Goal: Contribute content

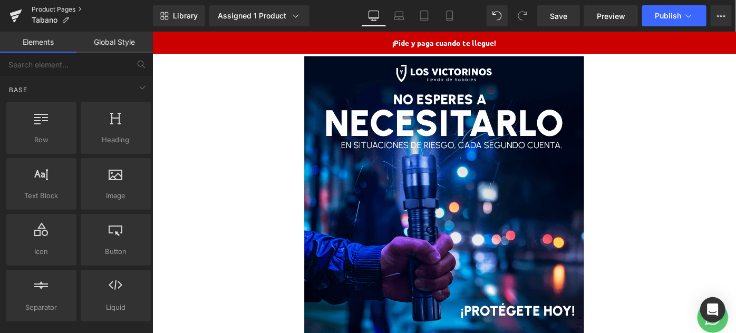
scroll to position [2049, 0]
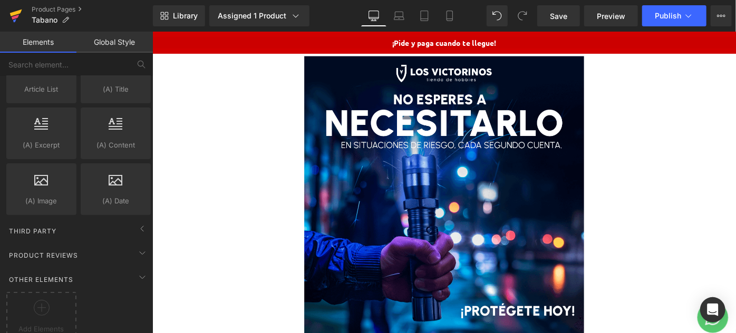
click at [14, 9] on icon at bounding box center [15, 16] width 13 height 26
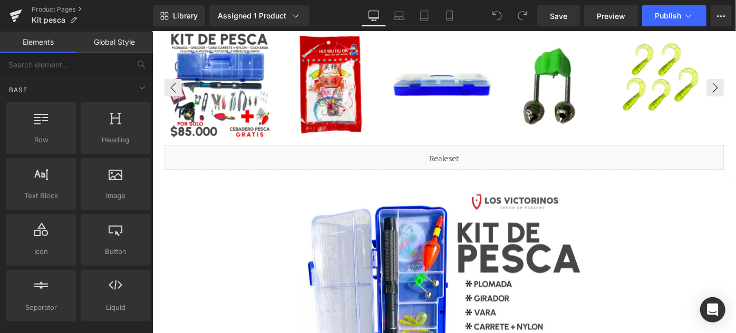
scroll to position [479, 0]
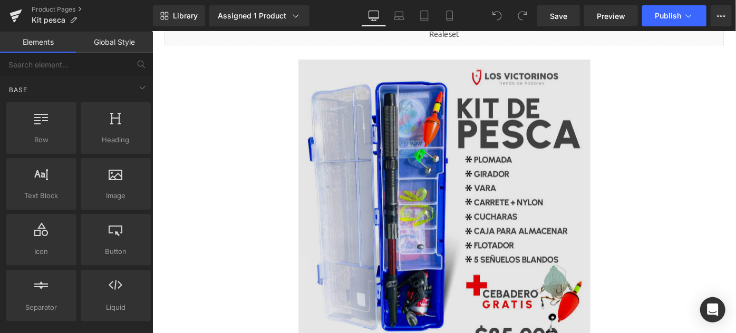
click at [485, 190] on img at bounding box center [470, 220] width 319 height 319
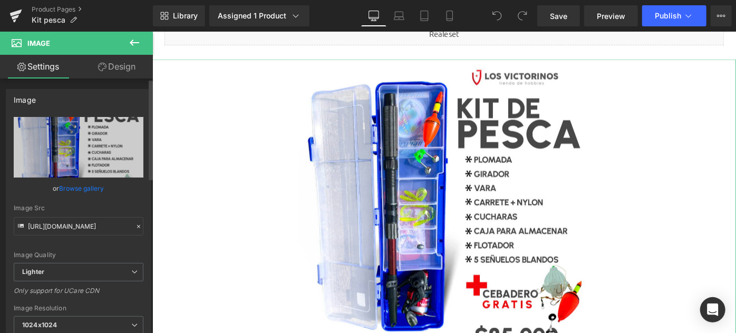
click at [91, 188] on link "Browse gallery" at bounding box center [82, 188] width 45 height 18
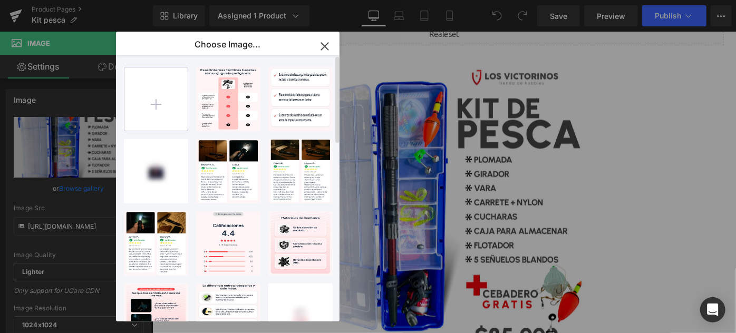
click at [165, 108] on input "file" at bounding box center [155, 98] width 63 height 63
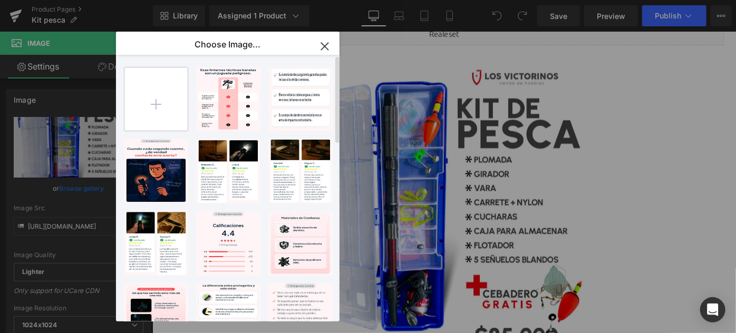
type input "C:\fakepath\PORTADA MINIMAL-2 (1).jpg"
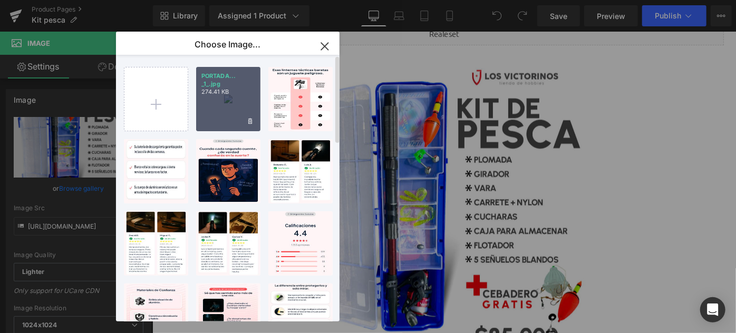
click at [228, 111] on div "PORTADA... _1_.jpg 274.41 KB" at bounding box center [228, 99] width 64 height 64
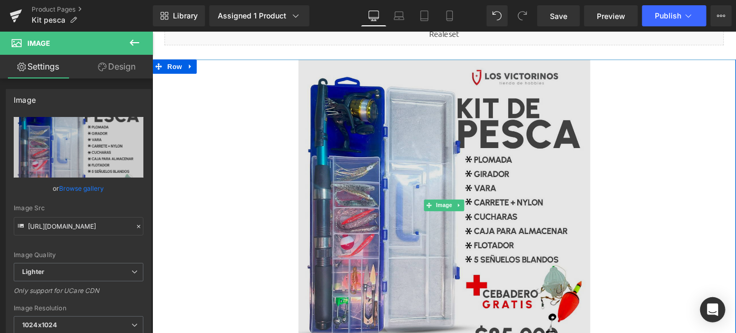
type input "https://ucarecdn.com/a8eee151-ff7a-4f15-b4cb-f35aaa3c1f97/-/format/auto/-/previ…"
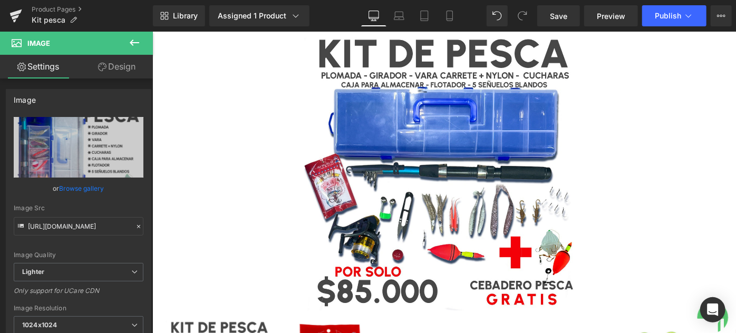
scroll to position [0, 0]
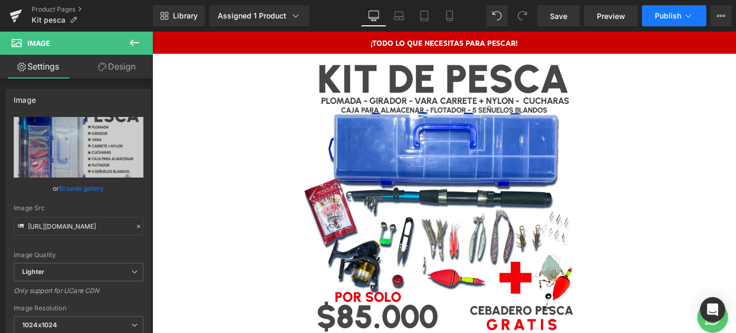
click at [664, 22] on button "Publish" at bounding box center [674, 15] width 64 height 21
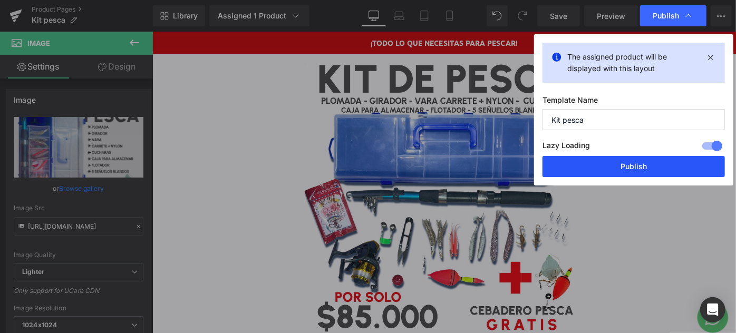
drag, startPoint x: 643, startPoint y: 151, endPoint x: 641, endPoint y: 160, distance: 9.2
click at [641, 160] on div "The assigned product will be displayed with this layout Template Name Kit pesca…" at bounding box center [633, 109] width 199 height 151
click at [641, 160] on button "Publish" at bounding box center [633, 166] width 182 height 21
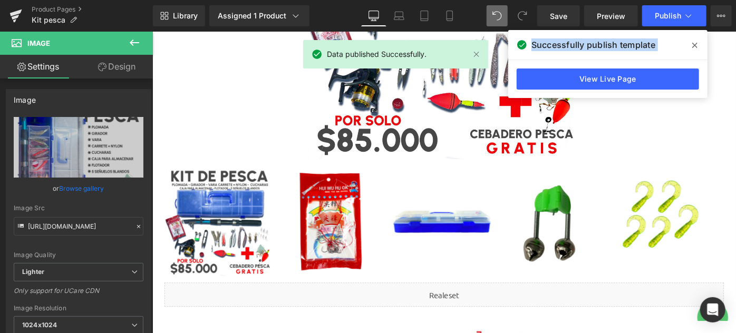
scroll to position [191, 0]
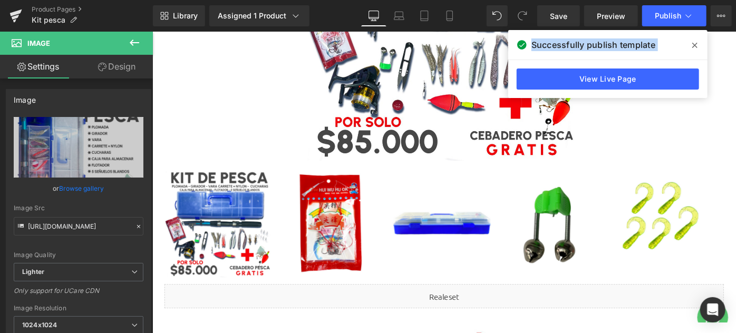
click at [697, 43] on icon at bounding box center [694, 45] width 5 height 5
